Goal: Information Seeking & Learning: Learn about a topic

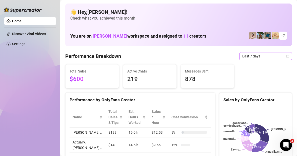
click at [249, 57] on span "Last 7 days" at bounding box center [265, 56] width 47 height 8
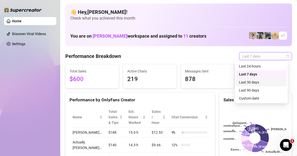
click at [253, 81] on div "Last 30 days" at bounding box center [261, 83] width 45 height 6
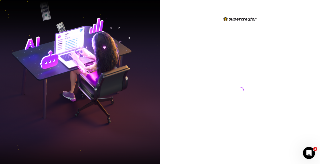
click at [190, 69] on div at bounding box center [240, 86] width 112 height 140
